Goal: Transaction & Acquisition: Purchase product/service

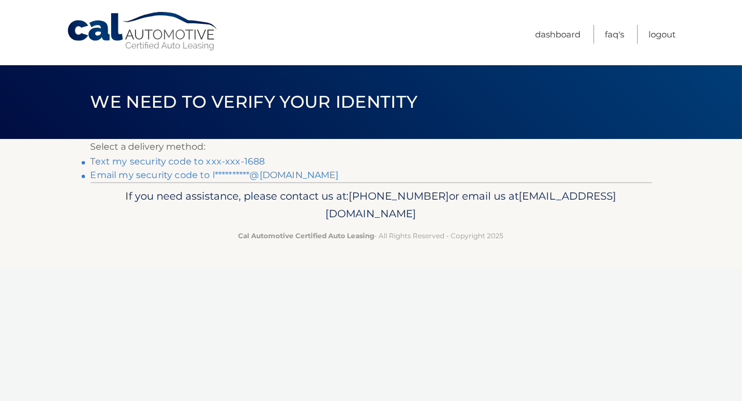
click at [140, 165] on link "Text my security code to xxx-xxx-1688" at bounding box center [178, 161] width 175 height 11
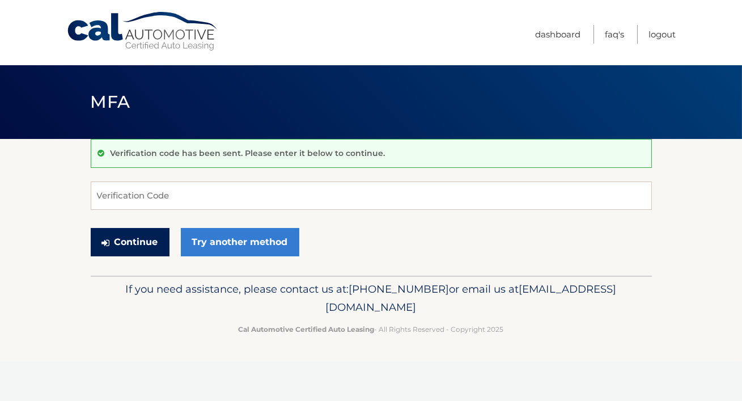
click at [138, 249] on button "Continue" at bounding box center [130, 242] width 79 height 28
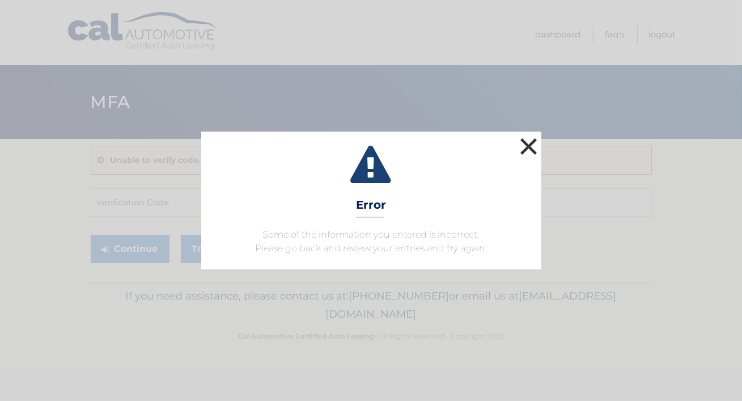
click at [521, 142] on button "×" at bounding box center [529, 146] width 23 height 23
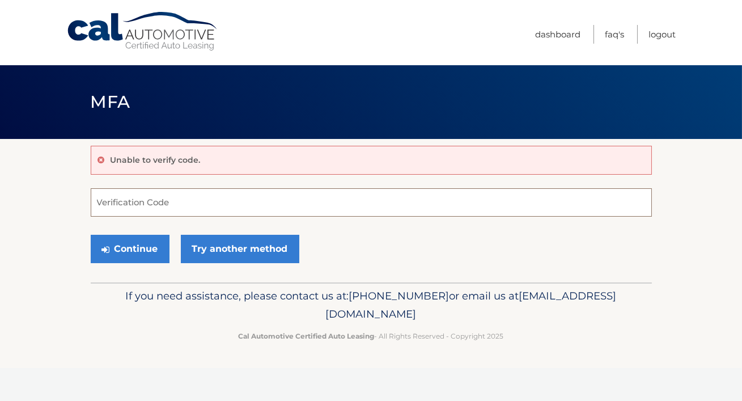
click at [203, 206] on input "Verification Code" at bounding box center [371, 202] width 561 height 28
type input "873715"
click at [156, 255] on button "Continue" at bounding box center [130, 249] width 79 height 28
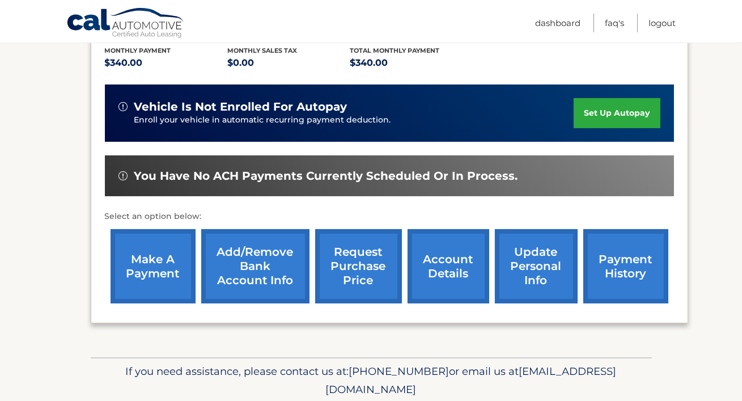
scroll to position [314, 0]
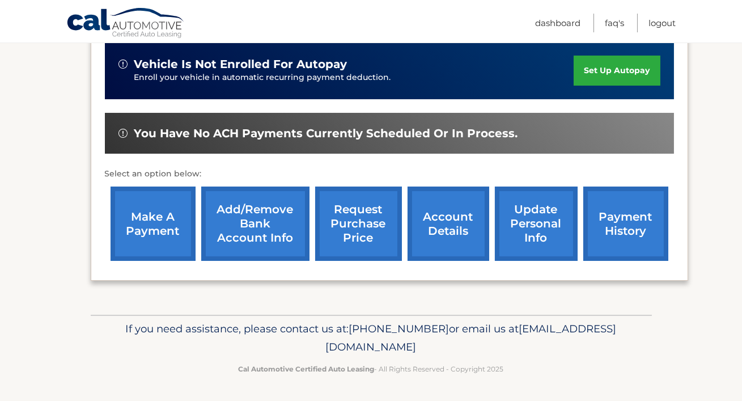
click at [154, 217] on link "make a payment" at bounding box center [153, 224] width 85 height 74
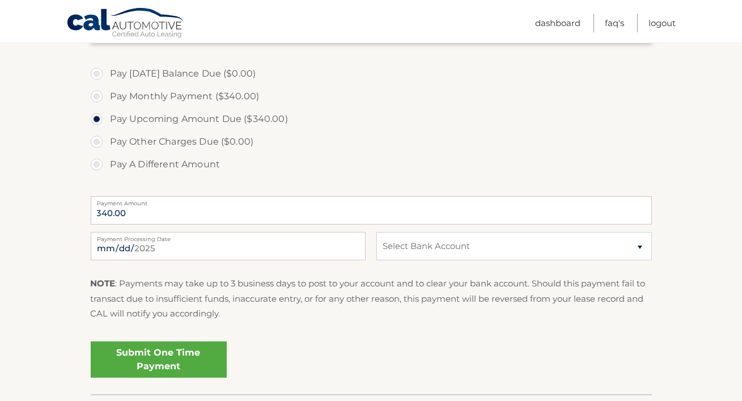
scroll to position [331, 0]
click at [179, 240] on label "Payment Processing Date" at bounding box center [228, 235] width 275 height 9
click at [179, 248] on input "2025-08-29" at bounding box center [228, 245] width 275 height 28
click at [305, 248] on input "2025-08-29" at bounding box center [228, 245] width 275 height 28
type input "2025-09-01"
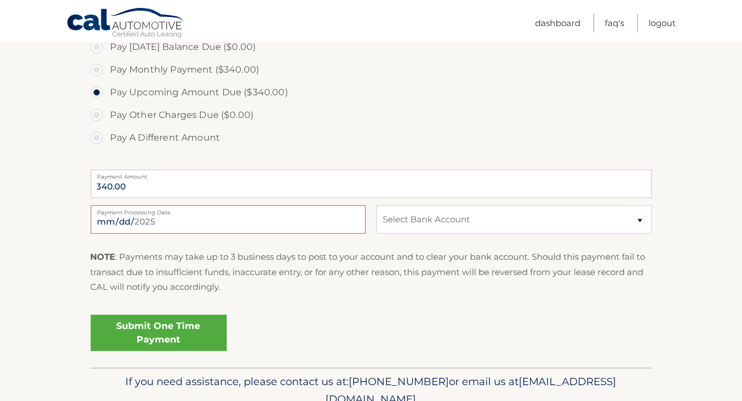
scroll to position [358, 0]
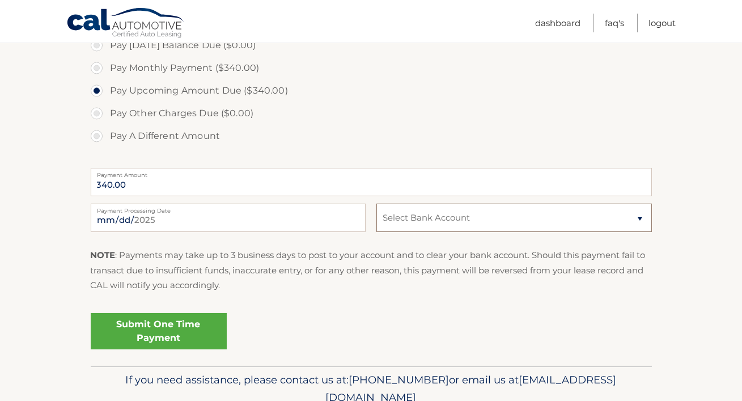
click at [454, 221] on select "Select Bank Account Checking BANK OF AMERICA, N.A. *****9422 Checking BANK OF A…" at bounding box center [514, 218] width 275 height 28
select select "OTU1MDg4YjctZDU3OC00MGZjLTllYWYtOTgzMjZmMGVjNTZk"
click at [377, 206] on select "Select Bank Account Checking BANK OF AMERICA, N.A. *****9422 Checking BANK OF A…" at bounding box center [514, 218] width 275 height 28
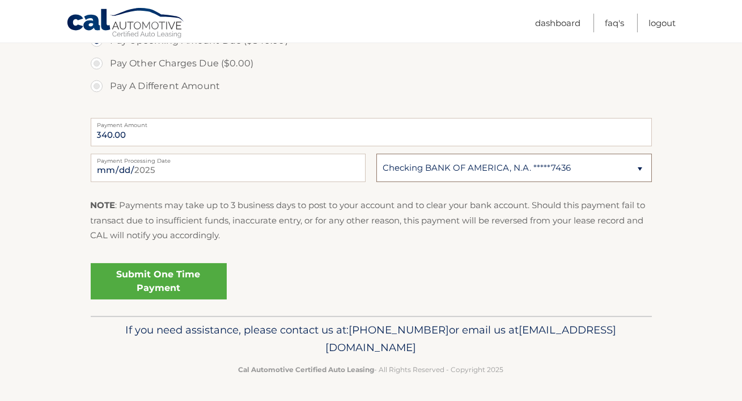
scroll to position [409, 0]
click at [184, 294] on link "Submit One Time Payment" at bounding box center [159, 280] width 136 height 36
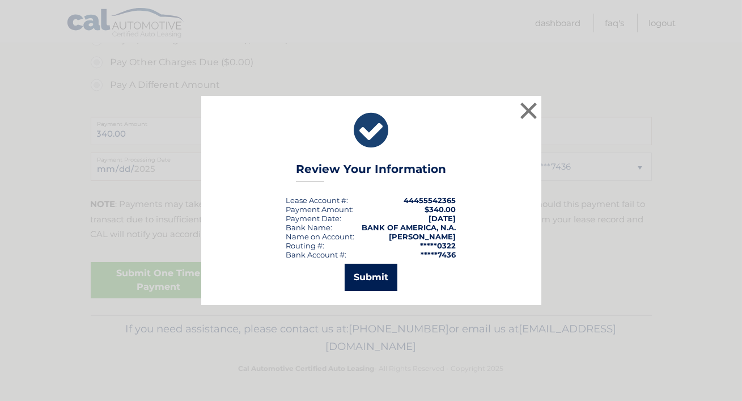
click at [377, 291] on button "Submit" at bounding box center [371, 277] width 53 height 27
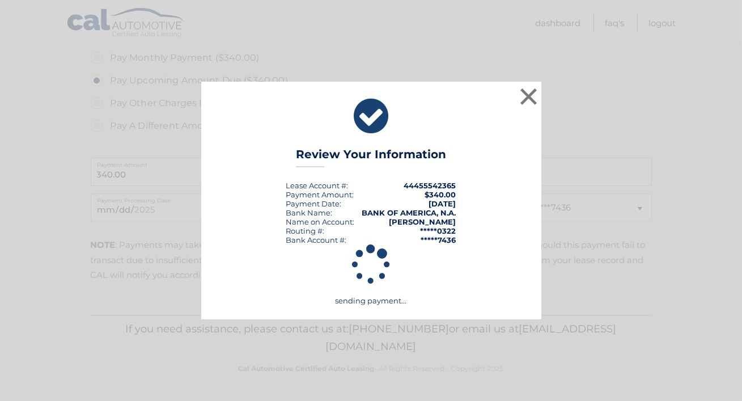
scroll to position [382, 0]
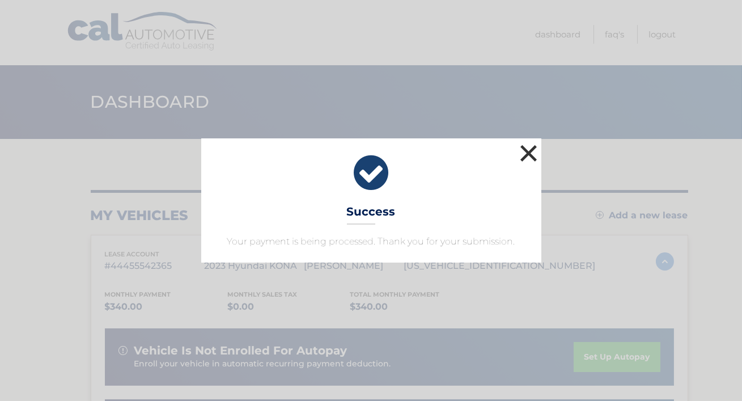
click at [529, 151] on button "×" at bounding box center [529, 153] width 23 height 23
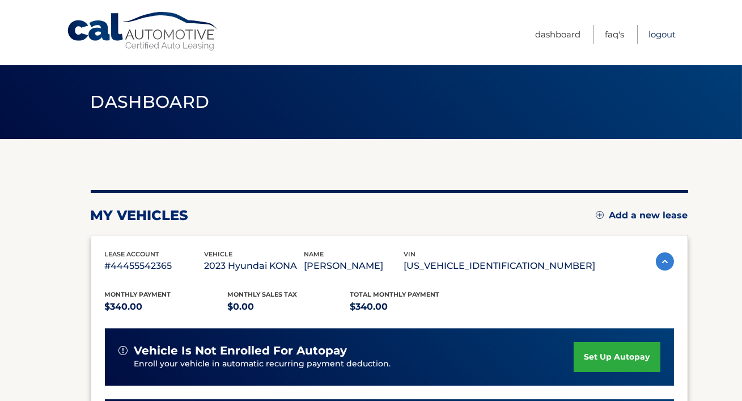
click at [656, 33] on link "Logout" at bounding box center [662, 34] width 27 height 19
